Goal: Contribute content

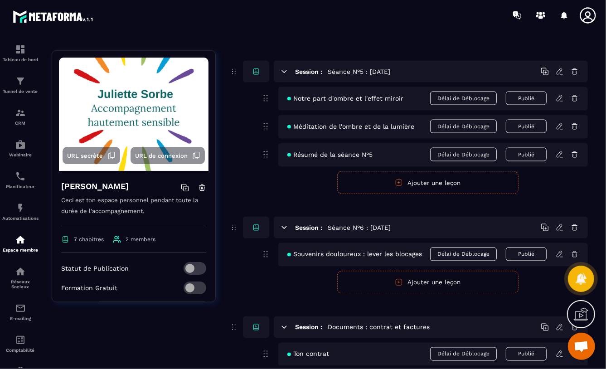
scroll to position [907, 0]
click at [430, 284] on button "Ajouter une leçon" at bounding box center [427, 282] width 181 height 23
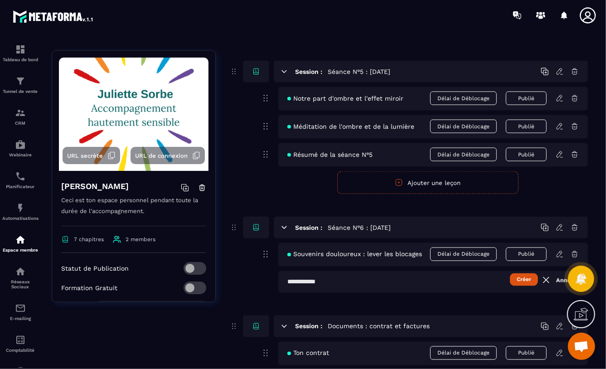
click at [287, 282] on input "text" at bounding box center [433, 282] width 310 height 22
type input "**********"
click at [528, 277] on button "Créer" at bounding box center [524, 279] width 28 height 13
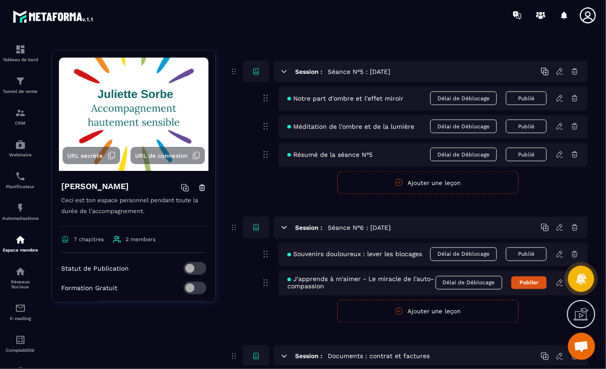
click at [560, 281] on icon at bounding box center [560, 283] width 8 height 8
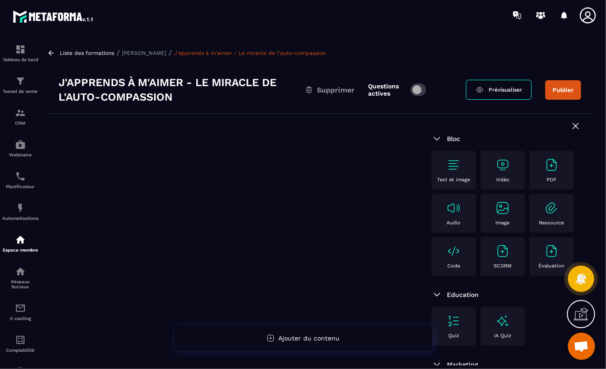
click at [422, 86] on span at bounding box center [419, 89] width 16 height 13
click at [534, 183] on div "PDF" at bounding box center [551, 170] width 35 height 25
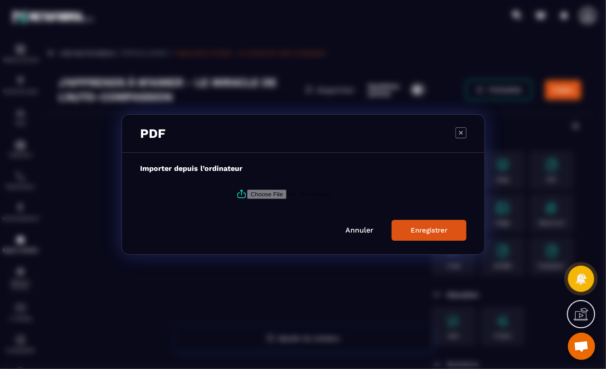
click at [286, 194] on input "Modal window" at bounding box center [308, 195] width 123 height 10
type input "**********"
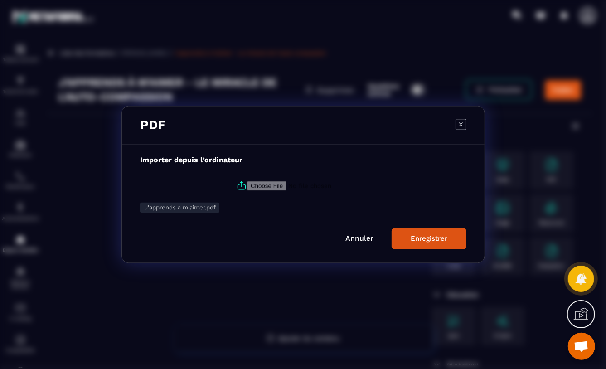
click at [441, 241] on div "Enregistrer" at bounding box center [429, 239] width 37 height 8
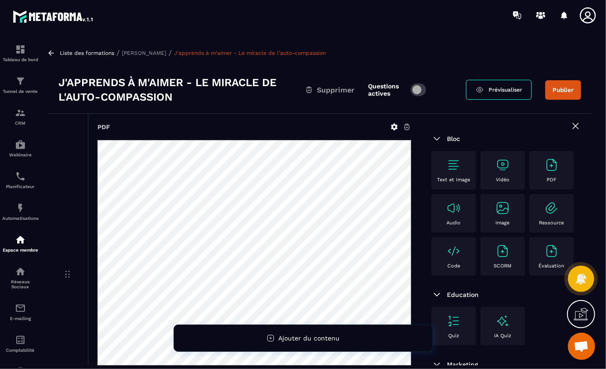
scroll to position [1, 0]
